Goal: Information Seeking & Learning: Learn about a topic

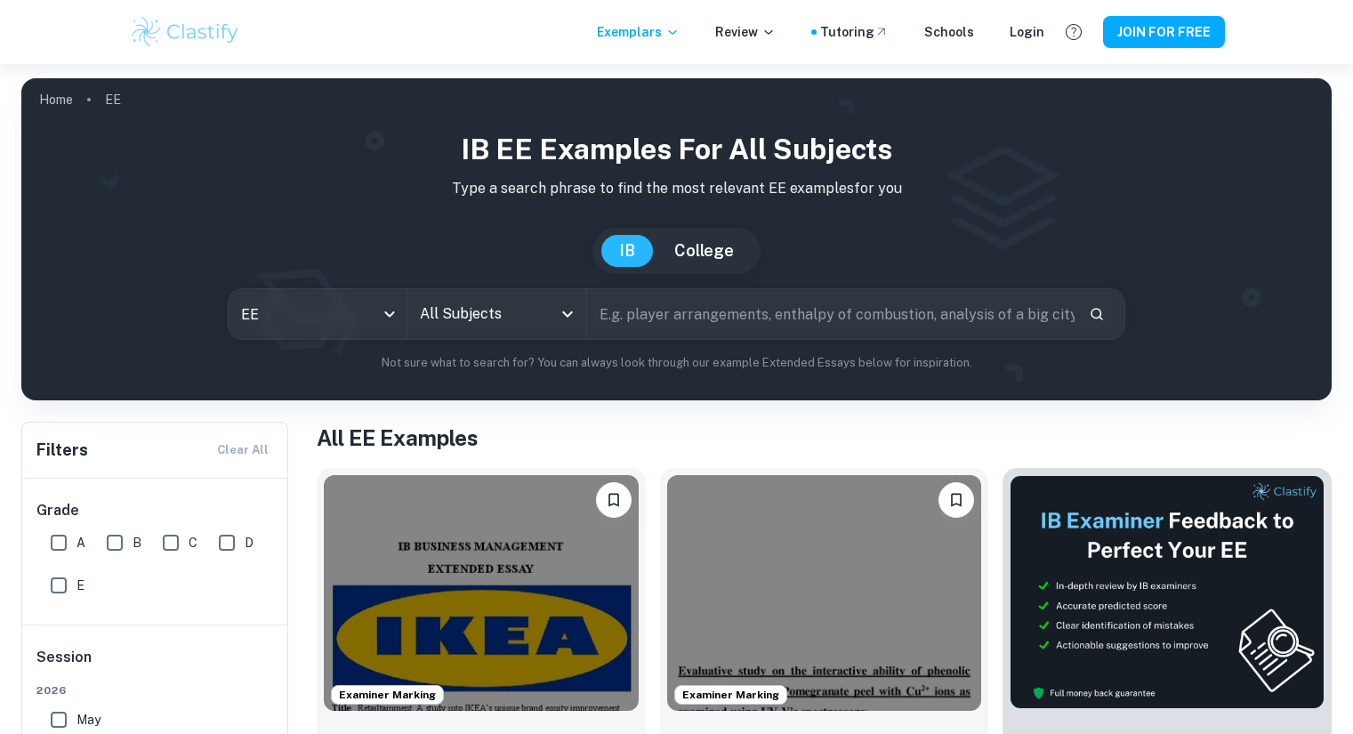
scroll to position [178, 0]
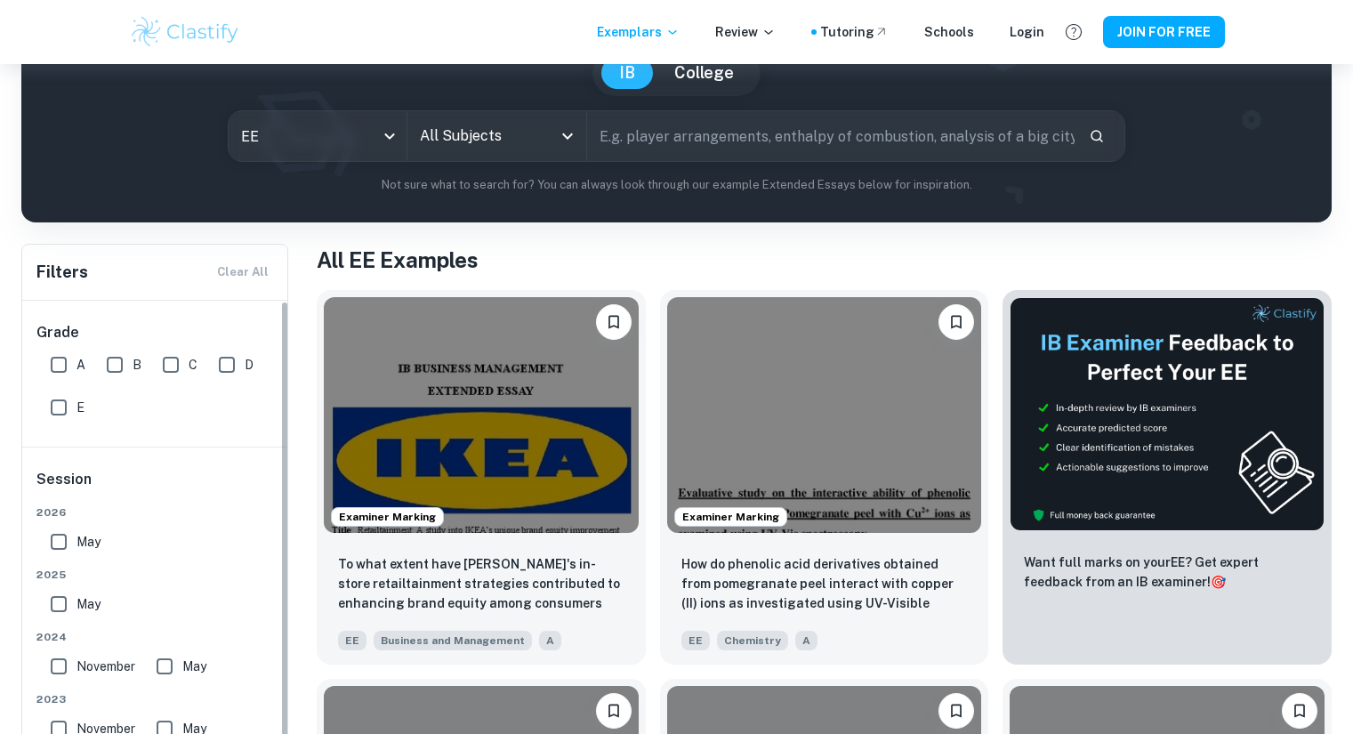
click at [56, 359] on input "A" at bounding box center [59, 365] width 36 height 36
checkbox input "true"
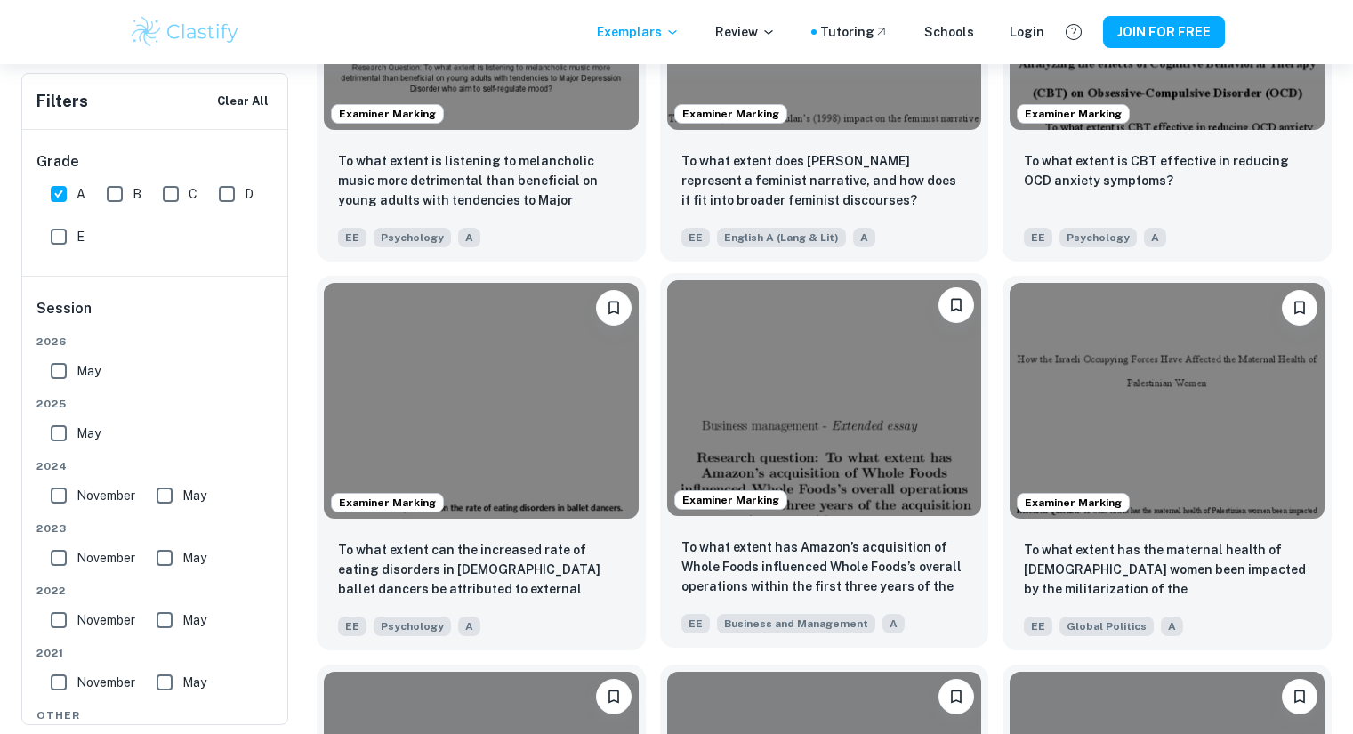
scroll to position [3737, 0]
